Goal: Information Seeking & Learning: Learn about a topic

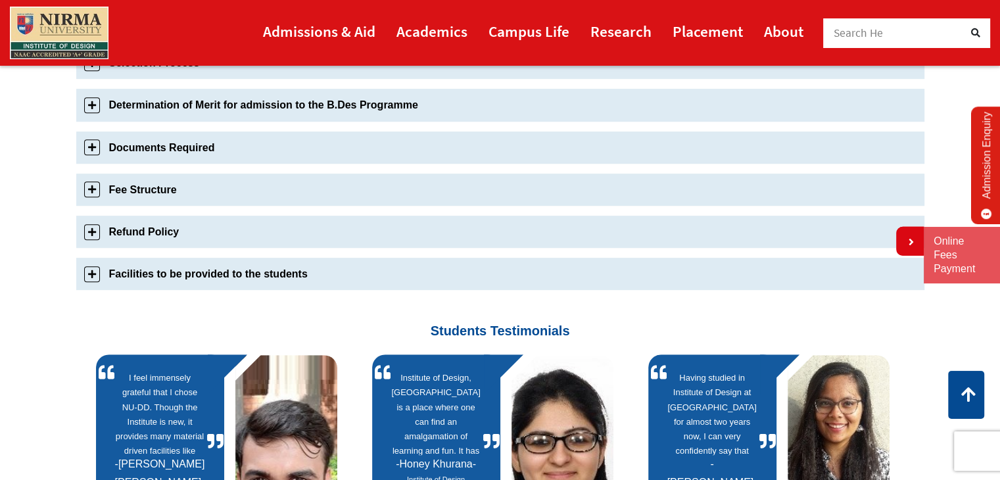
scroll to position [552, 0]
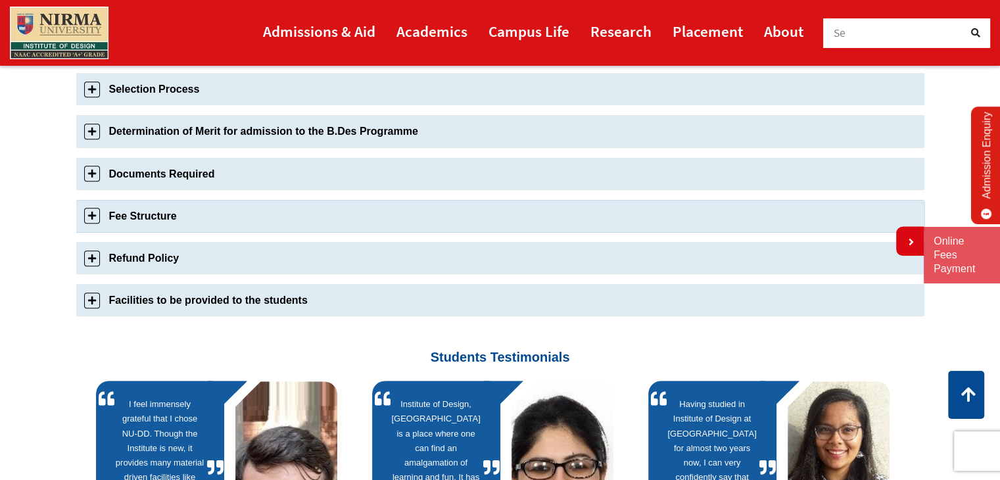
click at [197, 216] on link "Fee Structure" at bounding box center [500, 216] width 848 height 32
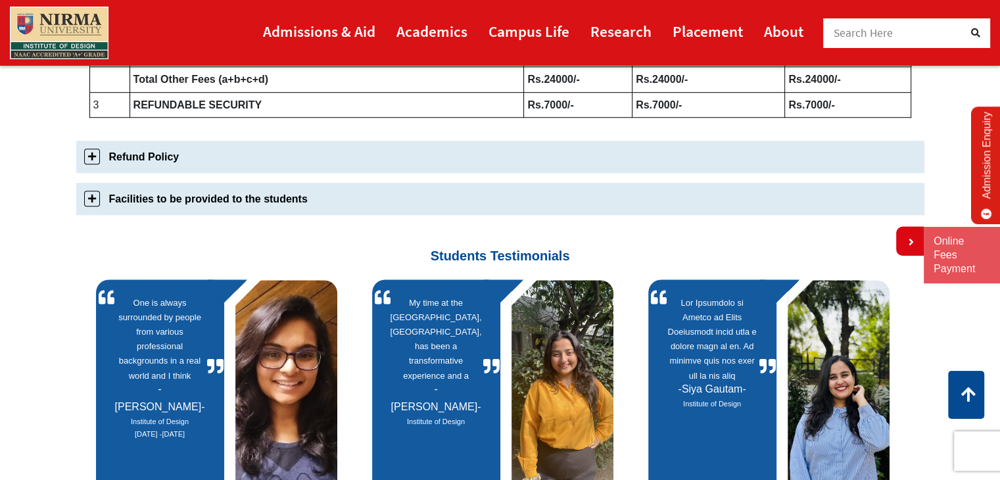
scroll to position [908, 0]
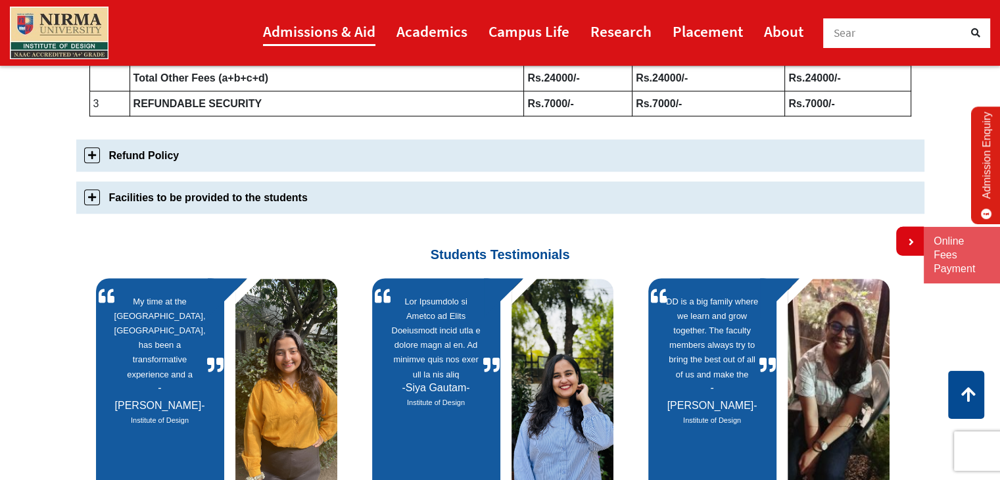
click at [326, 32] on link "Admissions & Aid" at bounding box center [319, 31] width 112 height 30
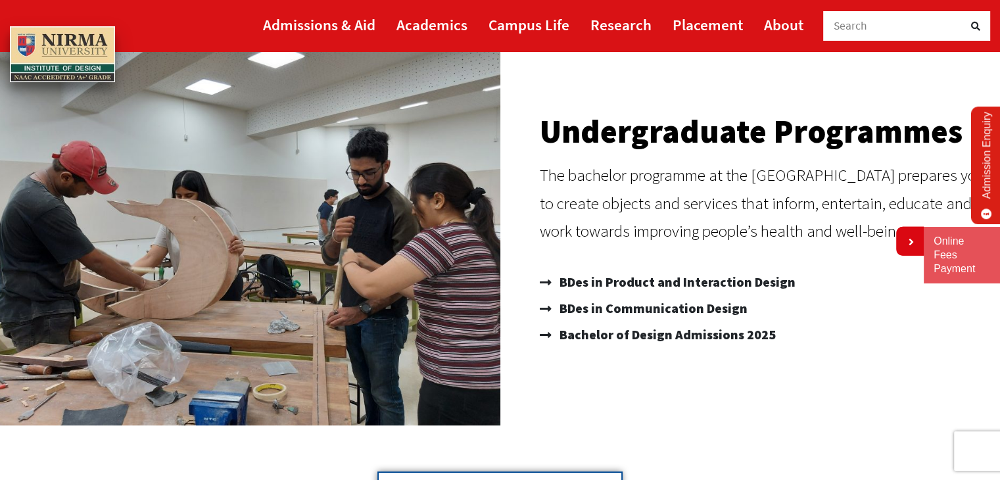
scroll to position [132, 0]
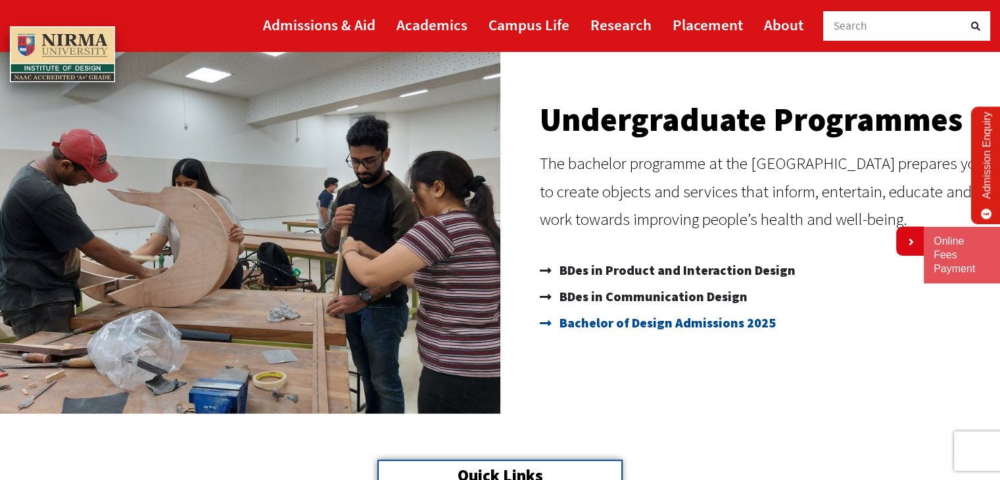
click at [732, 321] on span "Bachelor of Design Admissions 2025" at bounding box center [666, 323] width 220 height 26
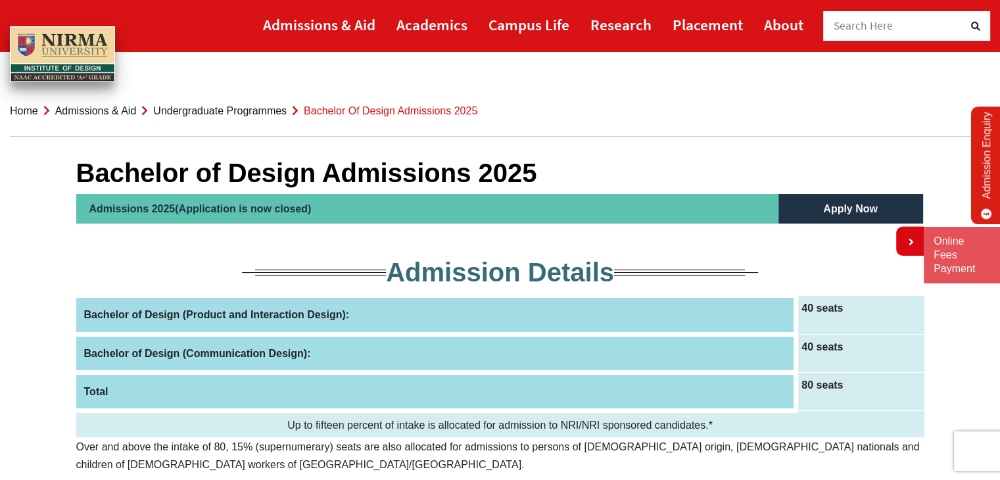
click at [704, 268] on h2 "Admission Details" at bounding box center [500, 272] width 848 height 32
click at [670, 207] on h2 "Admissions 2025(Application is now closed)" at bounding box center [427, 209] width 702 height 30
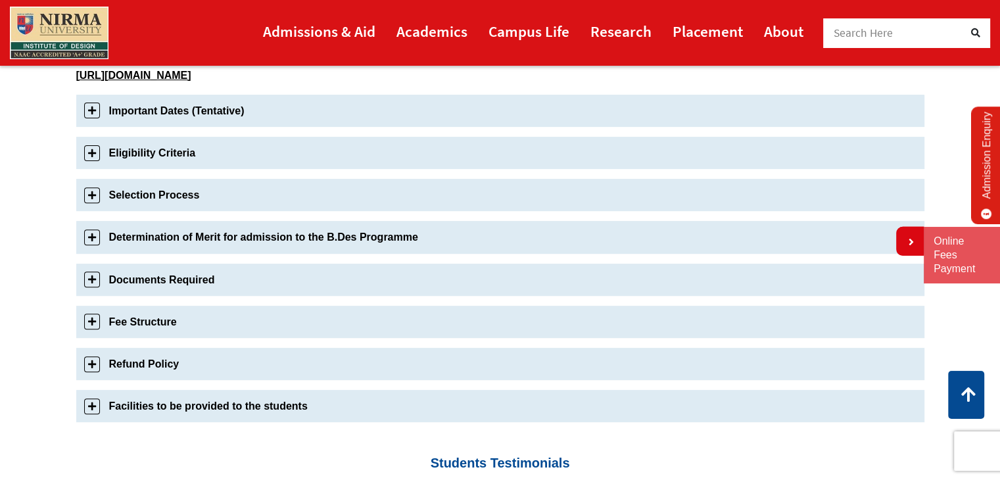
scroll to position [447, 0]
click at [554, 329] on link "Fee Structure" at bounding box center [500, 321] width 848 height 32
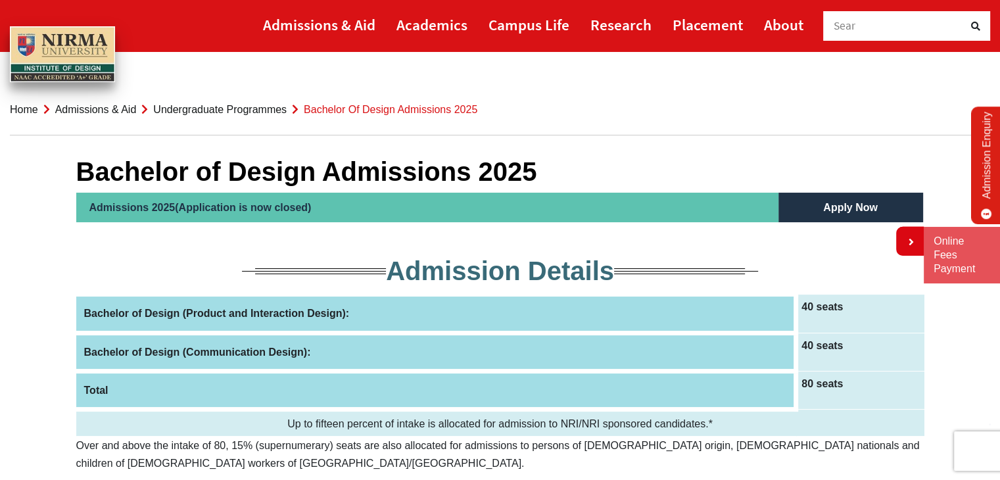
scroll to position [0, 0]
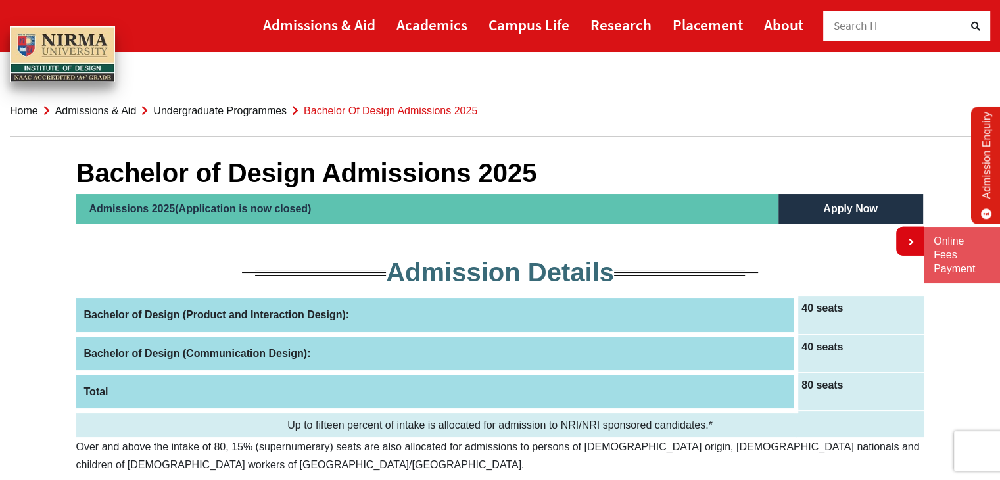
click at [337, 110] on span "Bachelor of Design Admissions 2025" at bounding box center [391, 110] width 174 height 11
click at [316, 29] on link "Admissions & Aid" at bounding box center [319, 25] width 112 height 30
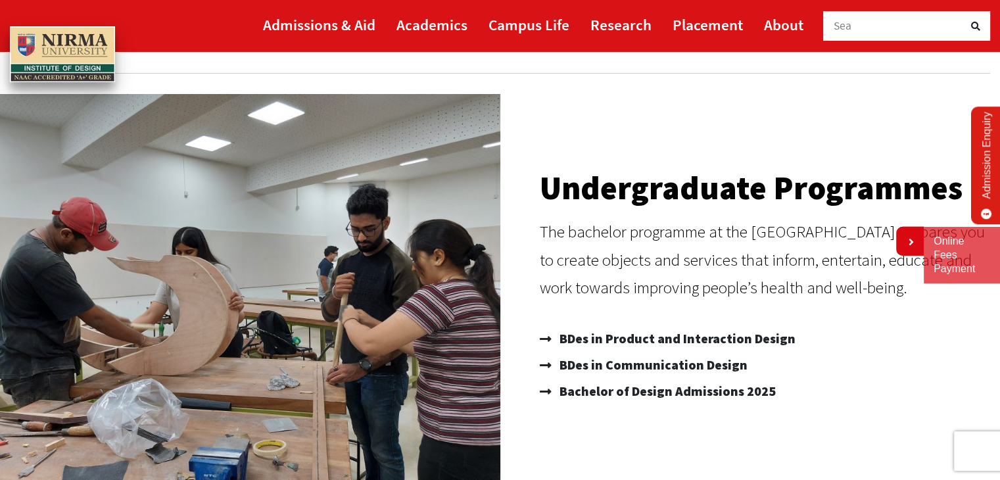
scroll to position [79, 0]
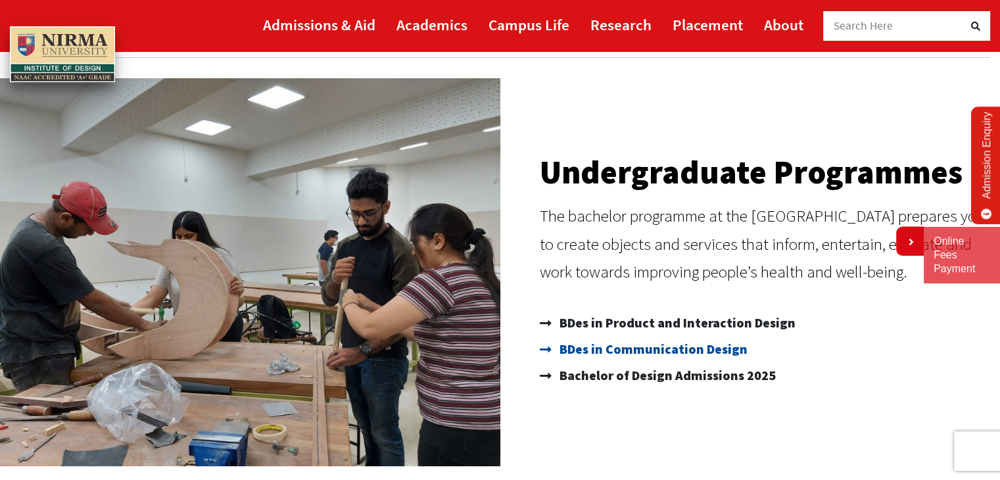
click at [689, 343] on span "BDes in Communication Design" at bounding box center [651, 349] width 191 height 26
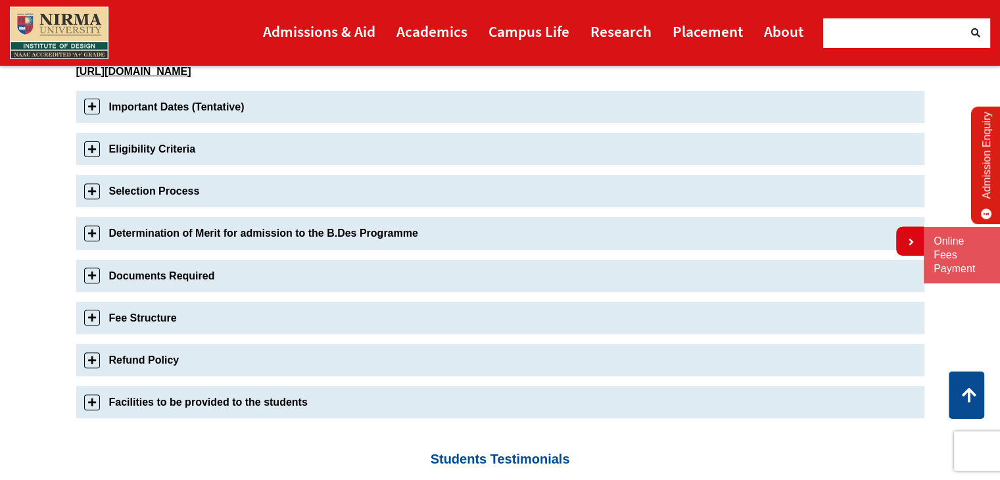
scroll to position [579, 0]
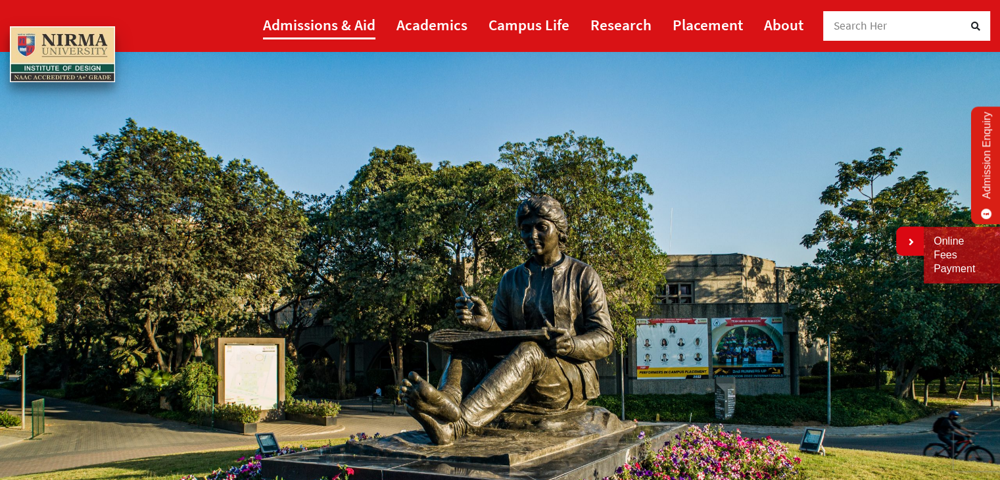
click at [308, 18] on link "Admissions & Aid" at bounding box center [319, 25] width 112 height 30
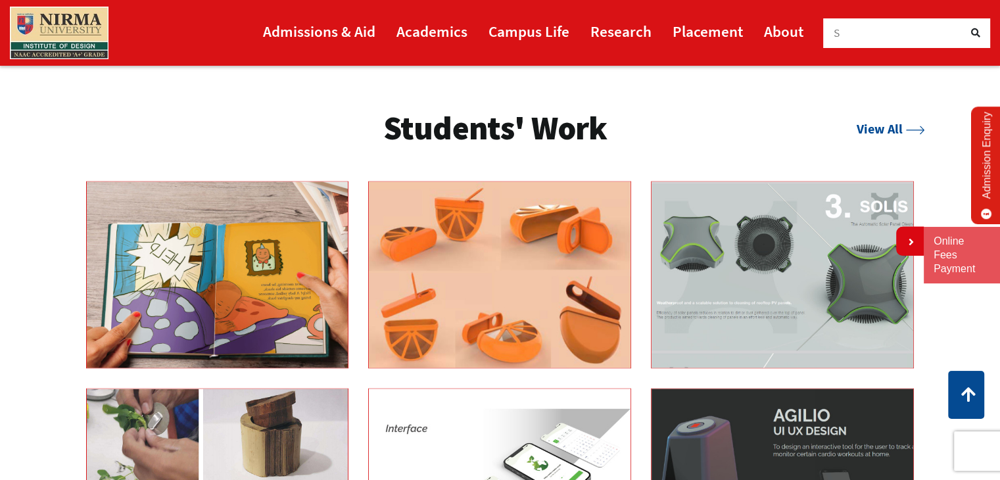
scroll to position [1679, 0]
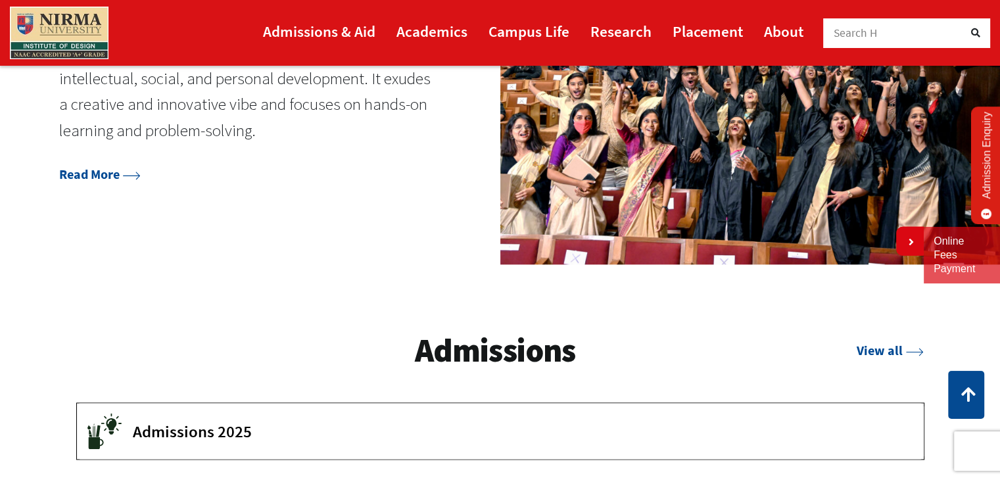
click at [195, 430] on span "Admissions 2025" at bounding box center [518, 432] width 771 height 20
